Goal: Find contact information: Find contact information

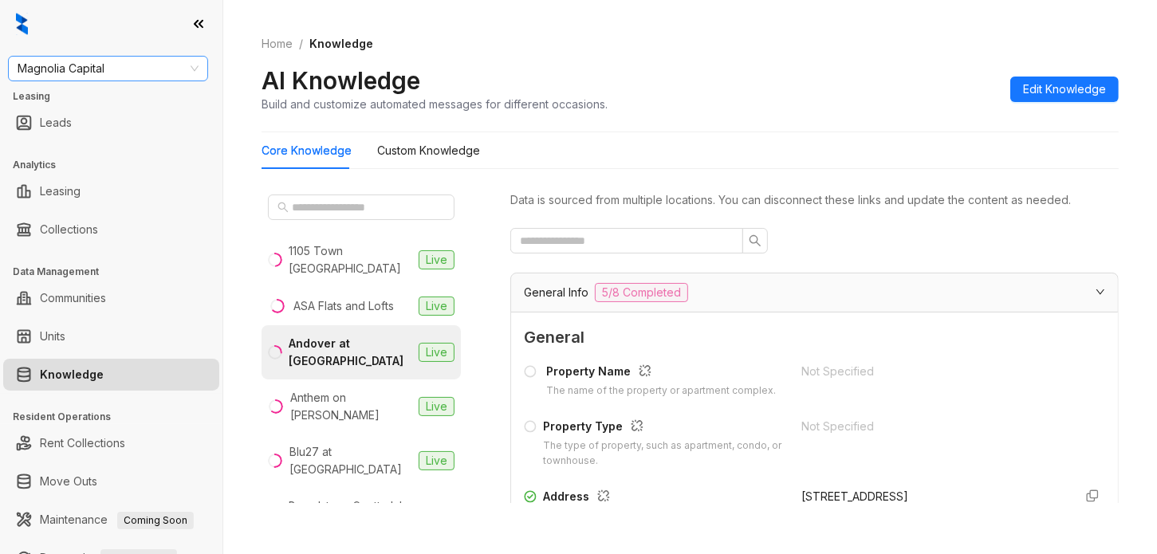
click at [159, 68] on span "Magnolia Capital" at bounding box center [108, 69] width 181 height 24
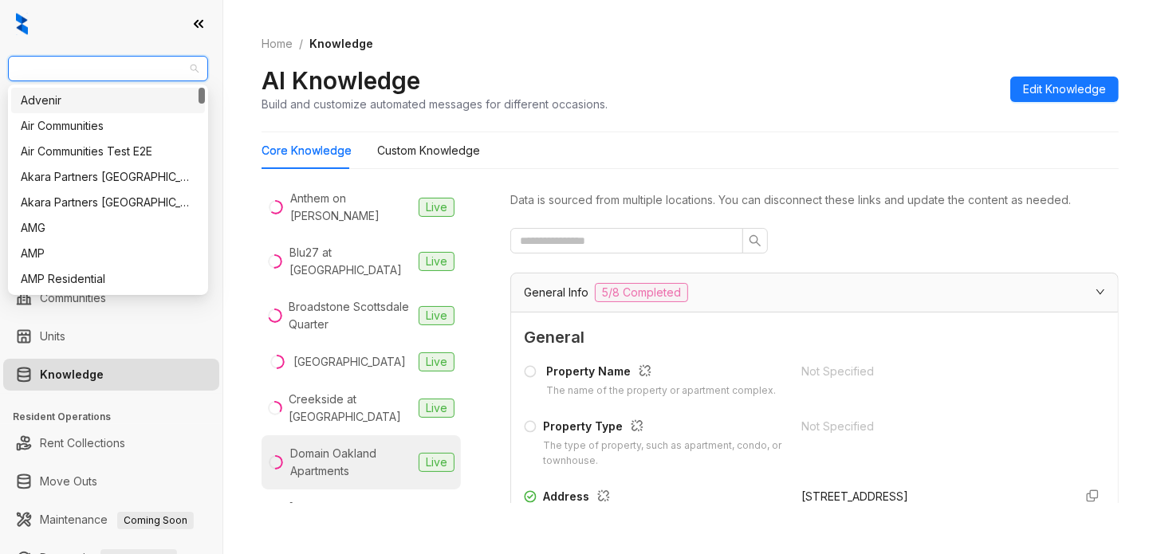
scroll to position [299, 0]
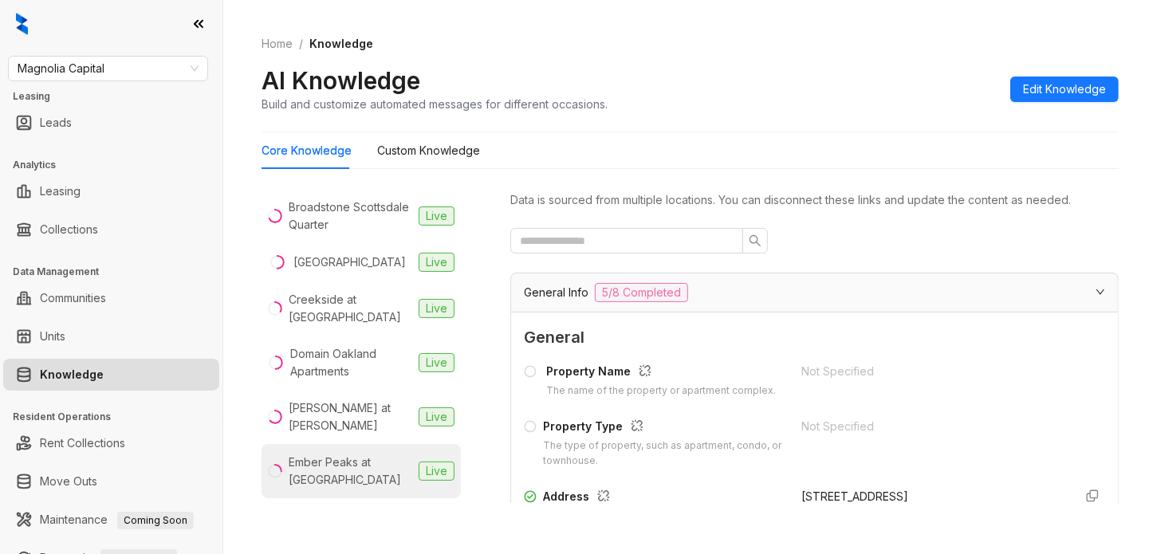
click at [360, 459] on div "Ember Peaks at [GEOGRAPHIC_DATA]" at bounding box center [351, 471] width 124 height 35
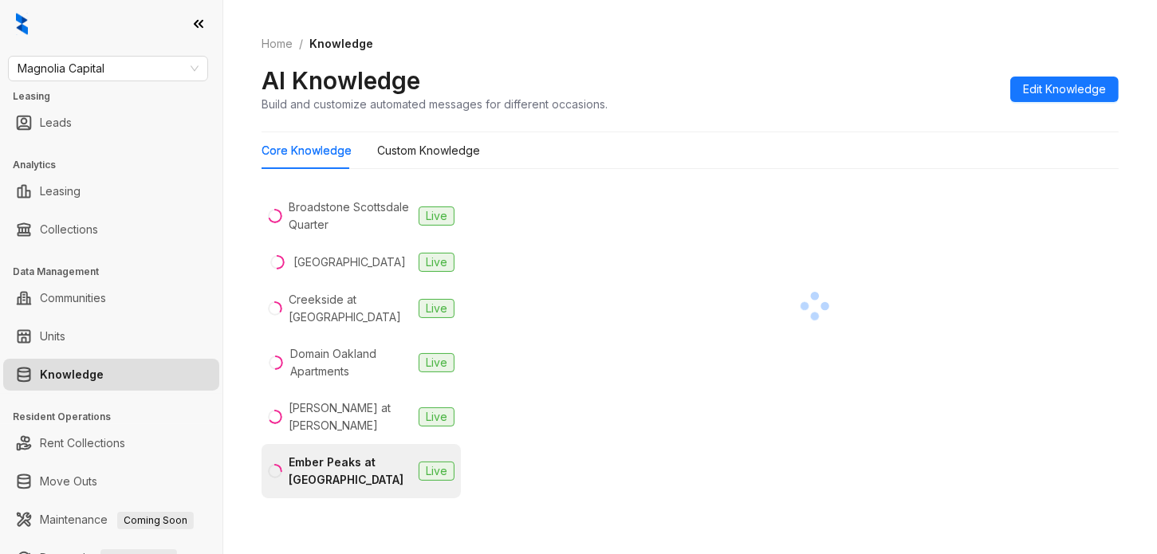
click at [1130, 207] on div "Home / Knowledge AI Knowledge Build and customize automated messages for differ…" at bounding box center [690, 277] width 934 height 554
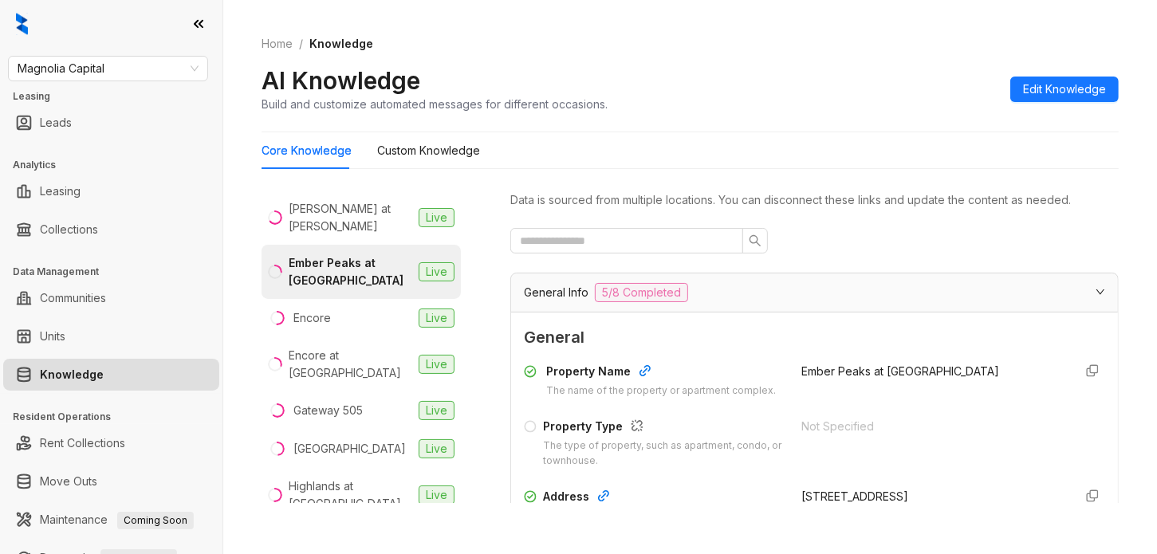
scroll to position [199, 0]
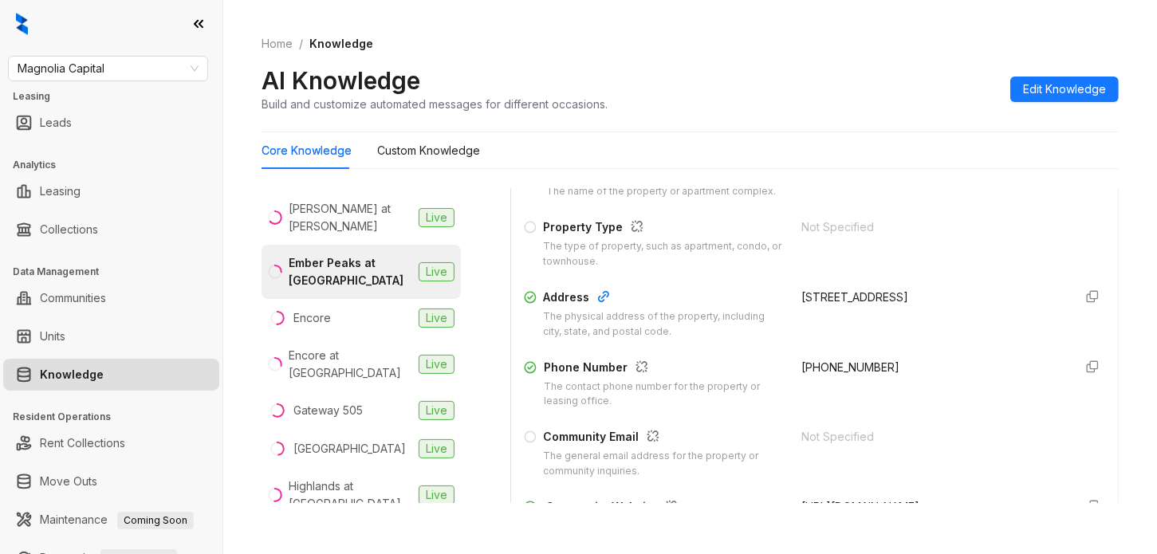
click at [834, 374] on span "[PHONE_NUMBER]" at bounding box center [850, 367] width 98 height 14
drag, startPoint x: 834, startPoint y: 380, endPoint x: 764, endPoint y: 383, distance: 70.2
click at [764, 383] on div "Phone Number The contact phone number for the property or leasing office. [PHON…" at bounding box center [814, 384] width 581 height 51
click at [801, 373] on div "[PHONE_NUMBER]" at bounding box center [930, 384] width 258 height 51
click at [810, 374] on span "[PHONE_NUMBER]" at bounding box center [850, 367] width 98 height 14
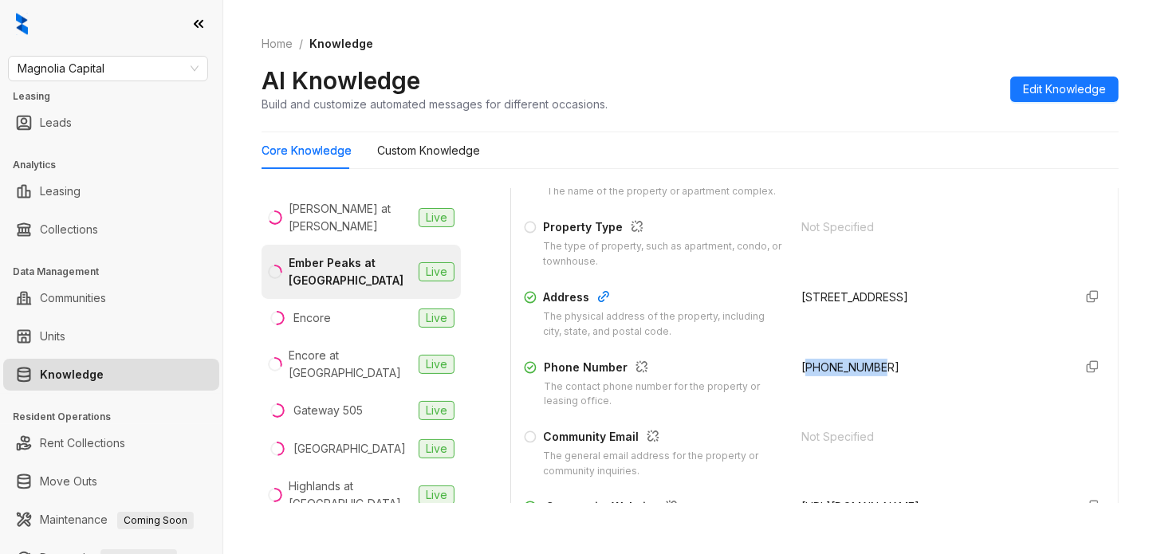
click at [810, 374] on span "[PHONE_NUMBER]" at bounding box center [850, 367] width 98 height 14
copy div "[PHONE_NUMBER]"
click at [1140, 188] on div "Home / Knowledge AI Knowledge Build and customize automated messages for differ…" at bounding box center [690, 277] width 934 height 554
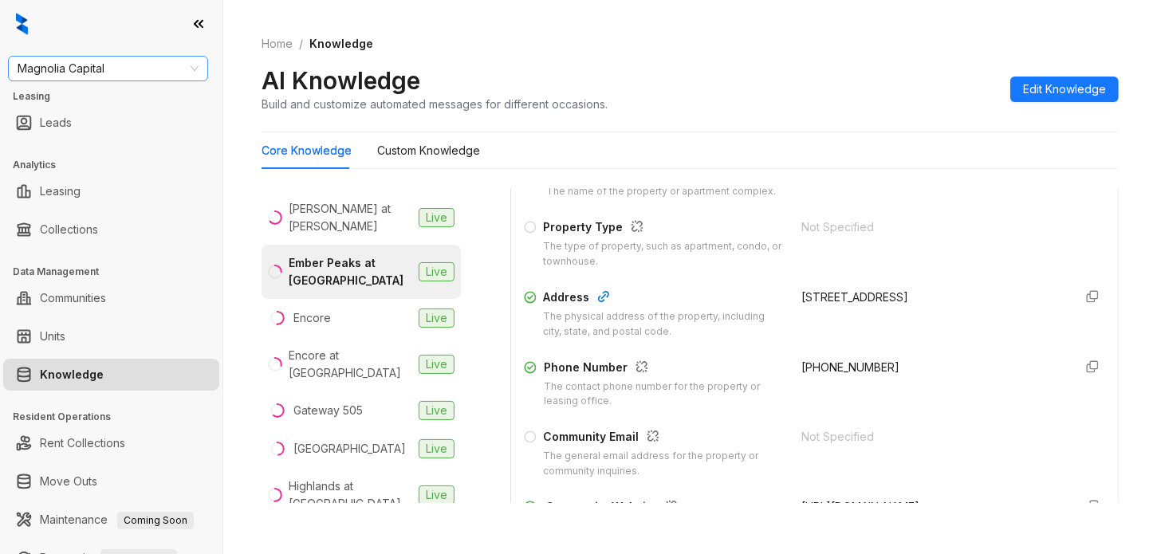
click at [77, 61] on span "Magnolia Capital" at bounding box center [108, 69] width 181 height 24
type input "****"
click at [94, 98] on div "Case and Associates" at bounding box center [108, 101] width 175 height 18
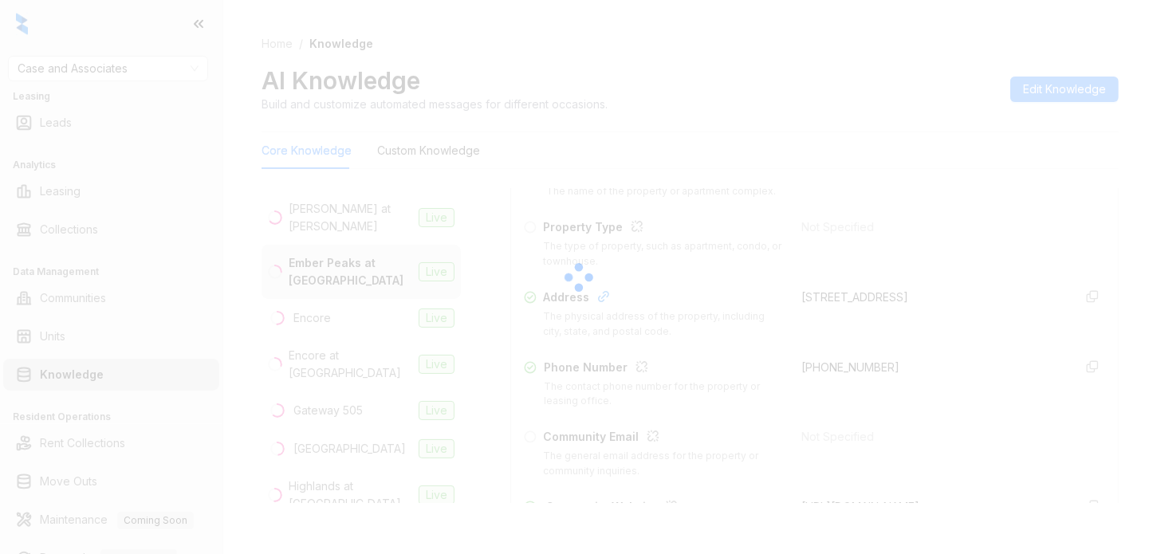
click at [1127, 215] on div at bounding box center [578, 277] width 1157 height 554
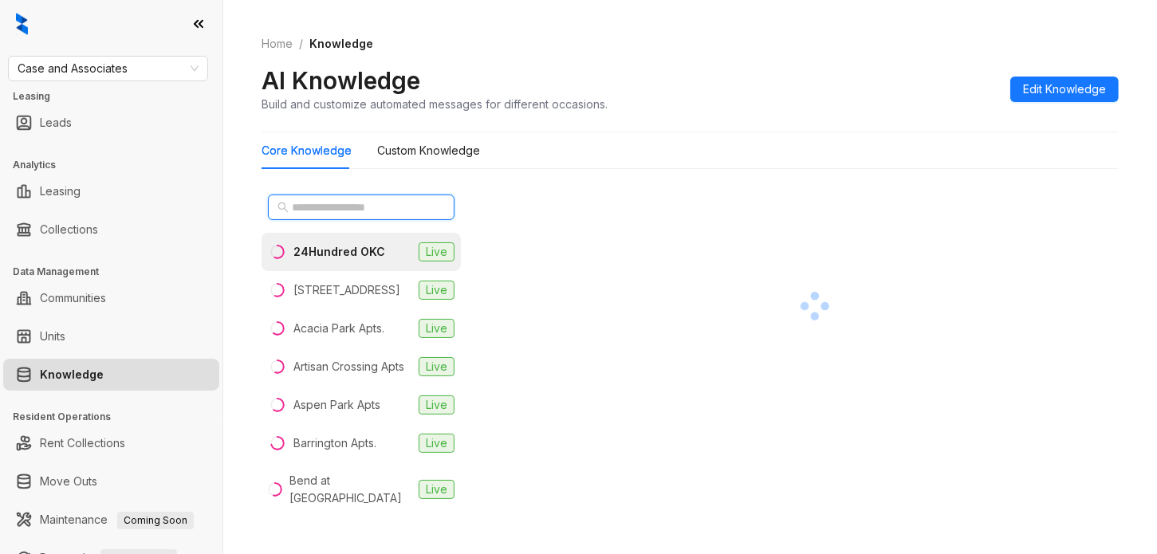
click at [407, 206] on input "text" at bounding box center [362, 208] width 140 height 18
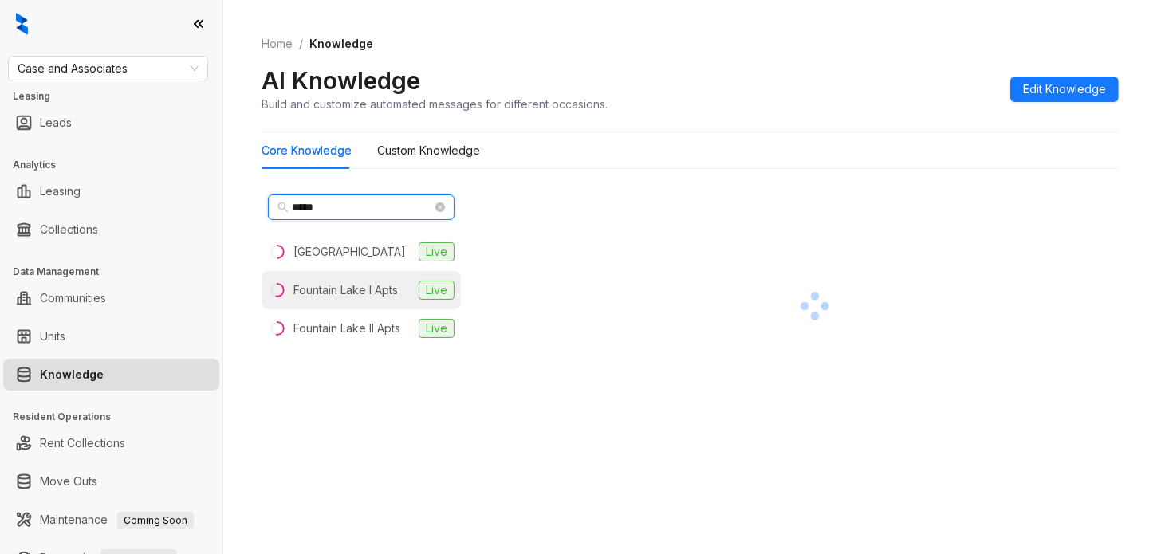
type input "*****"
click at [420, 300] on span "Live" at bounding box center [437, 290] width 36 height 19
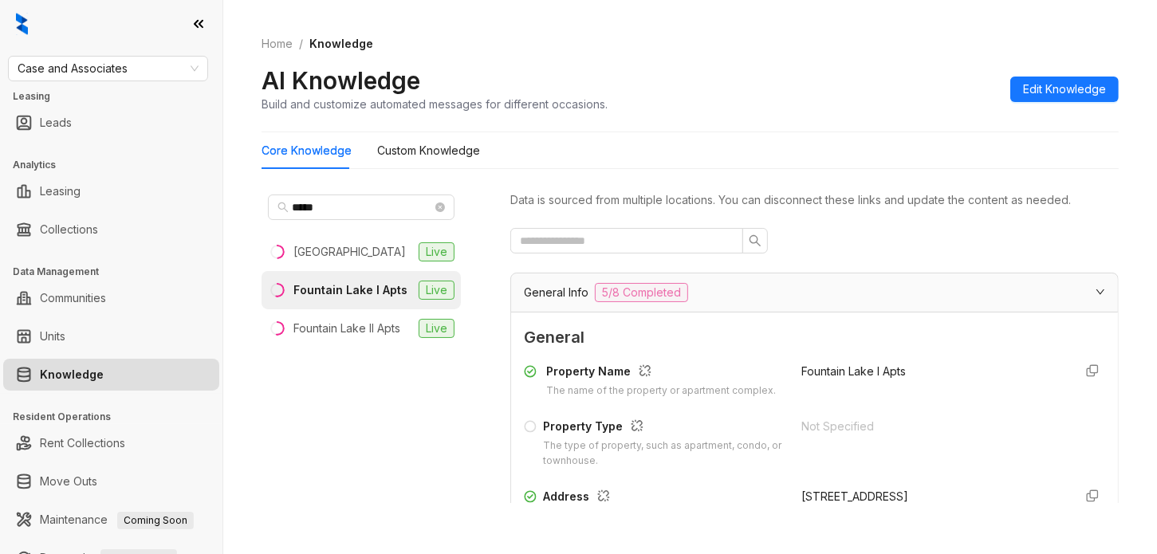
scroll to position [199, 0]
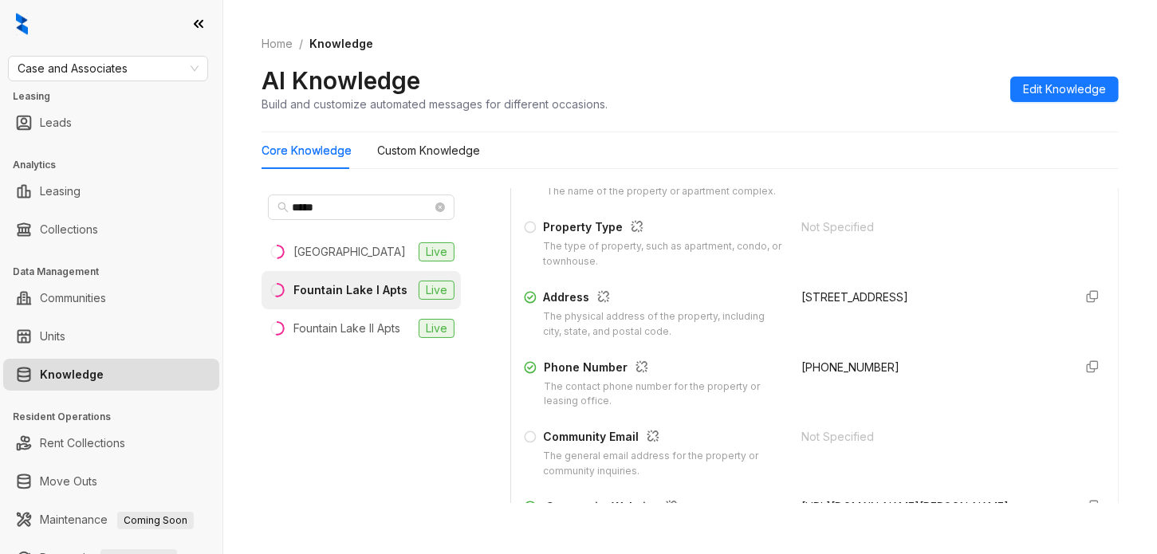
click at [830, 374] on span "+14054715600" at bounding box center [850, 367] width 98 height 14
drag, startPoint x: 830, startPoint y: 376, endPoint x: 774, endPoint y: 387, distance: 56.8
click at [774, 387] on div "Phone Number The contact phone number for the property or leasing office. +1405…" at bounding box center [814, 384] width 581 height 51
copy span "+14054715600"
click at [363, 337] on div "Fountain Lake II Apts" at bounding box center [346, 329] width 107 height 18
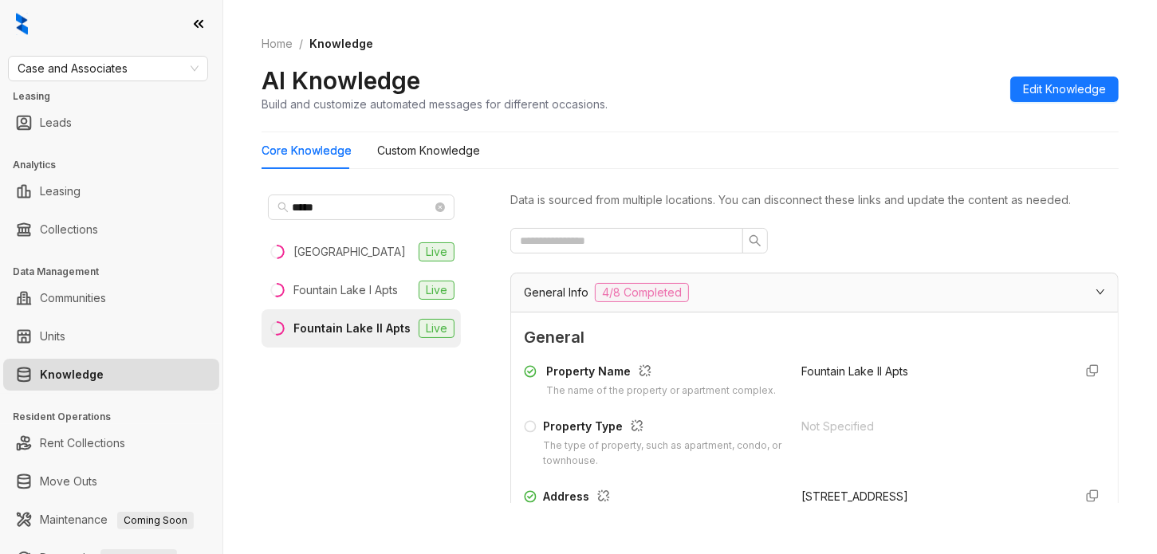
click at [915, 69] on div "AI Knowledge Build and customize automated messages for different occasions. Ed…" at bounding box center [690, 88] width 857 height 47
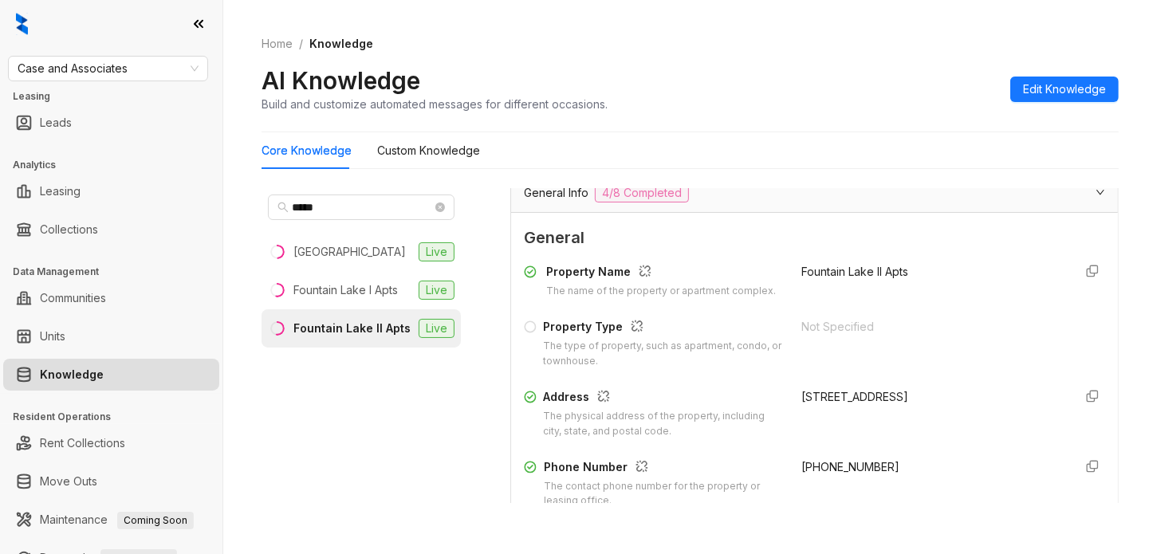
click at [831, 490] on div "+14054715600" at bounding box center [930, 483] width 258 height 51
click at [826, 474] on span "+14054715600" at bounding box center [850, 467] width 98 height 14
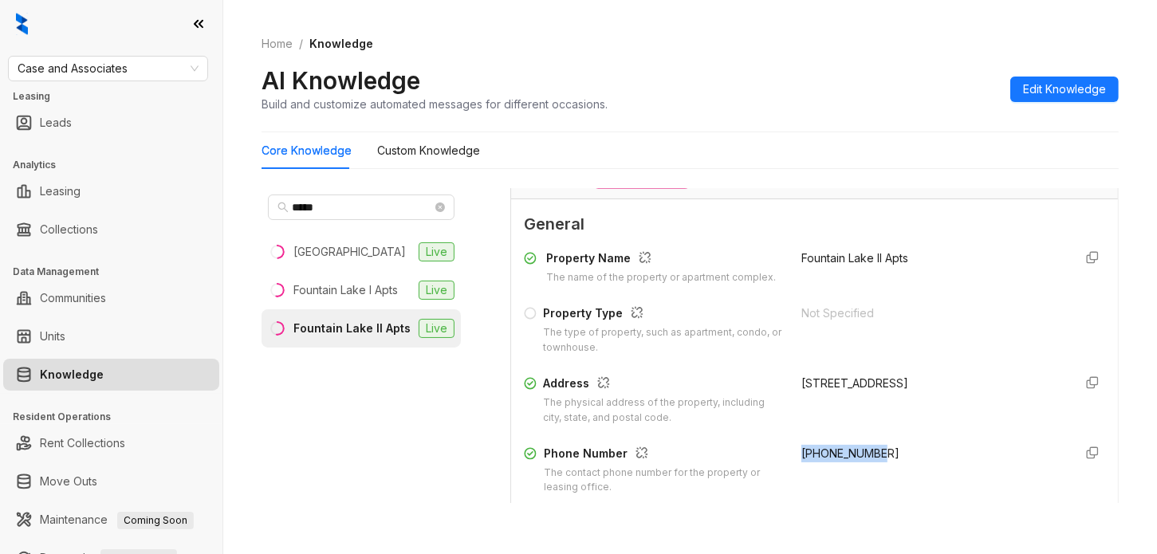
drag, startPoint x: 826, startPoint y: 484, endPoint x: 776, endPoint y: 463, distance: 54.3
click at [776, 463] on div "Phone Number The contact phone number for the property or leasing office. +1405…" at bounding box center [814, 470] width 581 height 51
copy span "+14054715600"
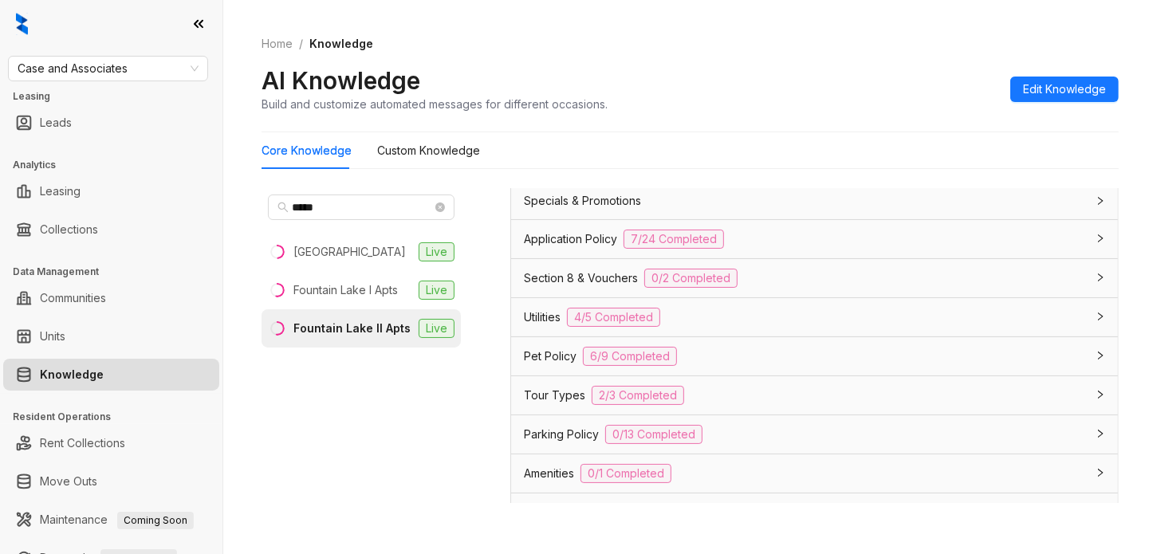
scroll to position [1345, 0]
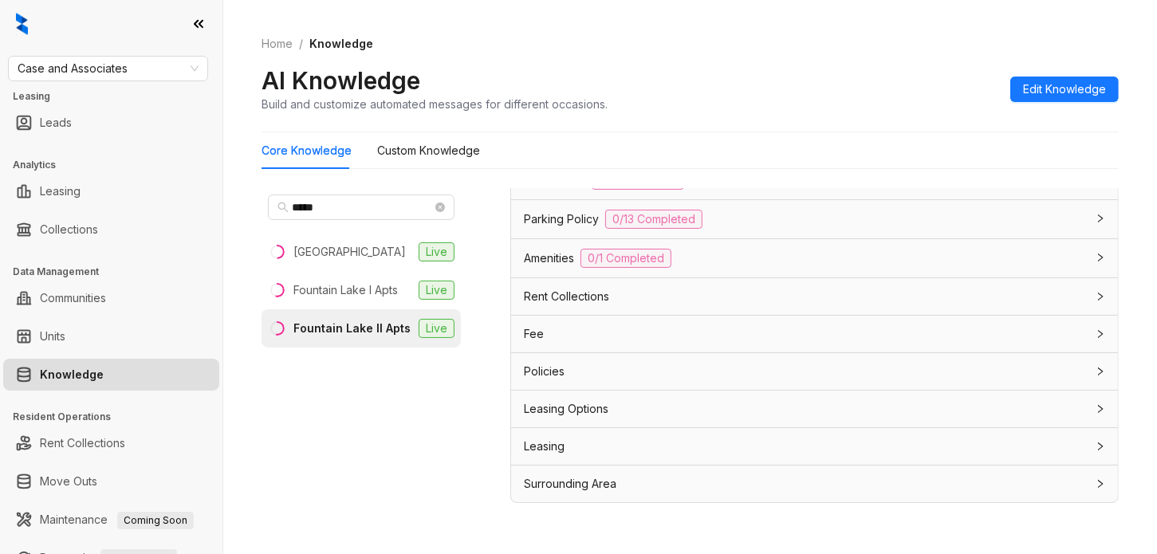
drag, startPoint x: 1045, startPoint y: 0, endPoint x: 774, endPoint y: 136, distance: 303.4
click at [767, 77] on div "AI Knowledge Build and customize automated messages for different occasions. Ed…" at bounding box center [690, 88] width 857 height 47
click at [624, 293] on div "Rent Collections" at bounding box center [805, 297] width 562 height 18
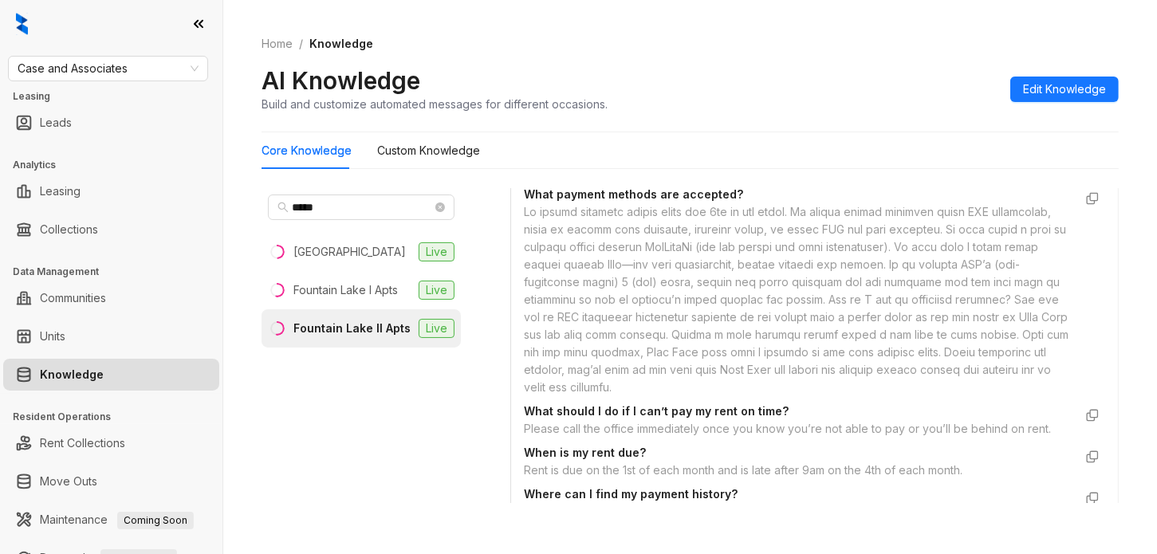
scroll to position [2740, 0]
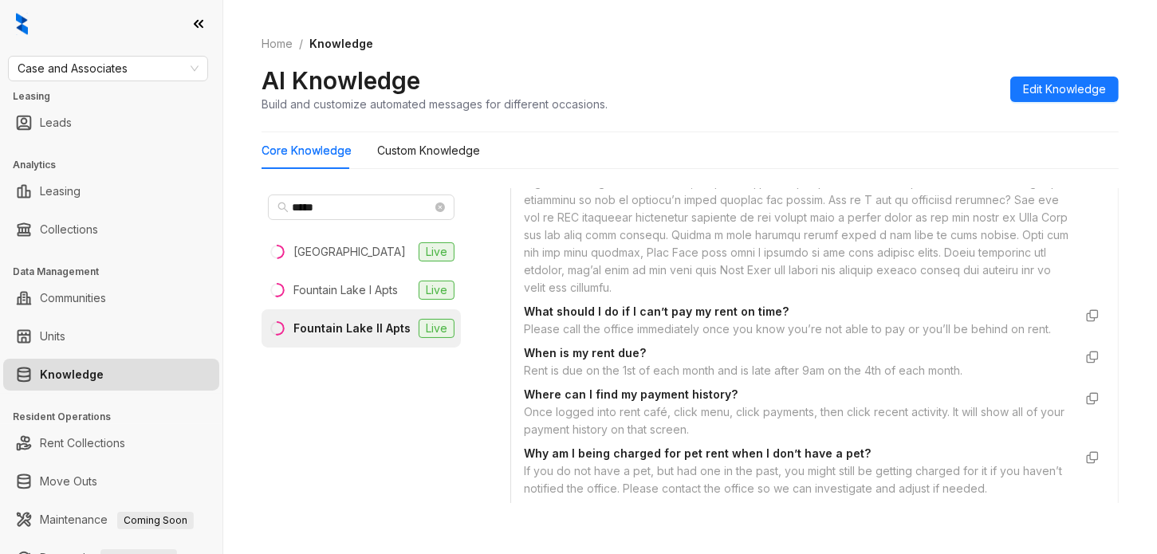
click at [590, 291] on div at bounding box center [798, 200] width 549 height 193
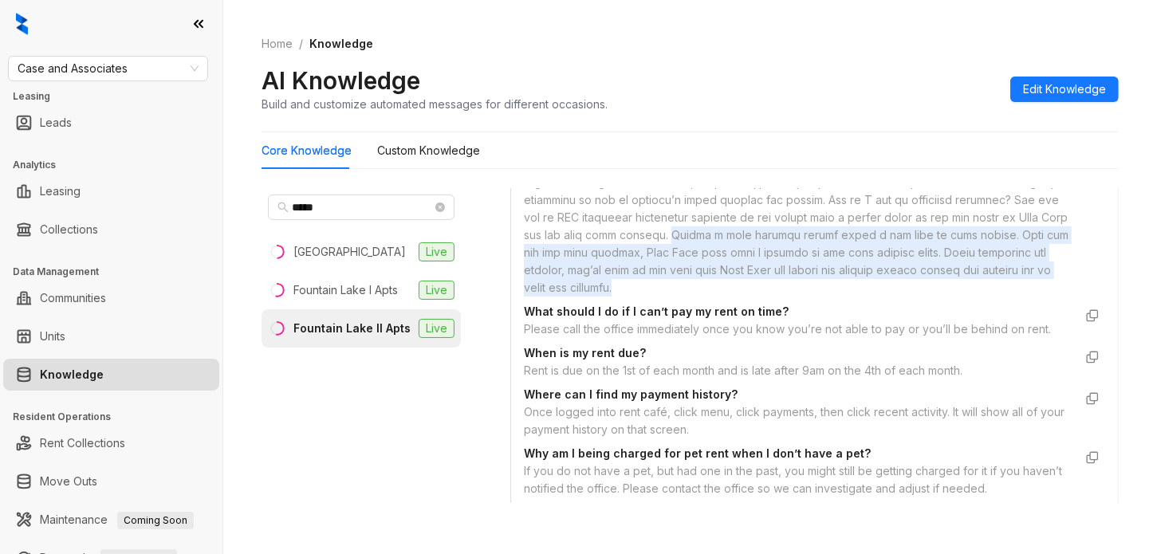
drag, startPoint x: 590, startPoint y: 291, endPoint x: 647, endPoint y: 335, distance: 72.2
click at [647, 297] on div at bounding box center [798, 200] width 549 height 193
copy div "Adding a bank account online takes a few days to take effect. Once you add the …"
